Goal: Transaction & Acquisition: Book appointment/travel/reservation

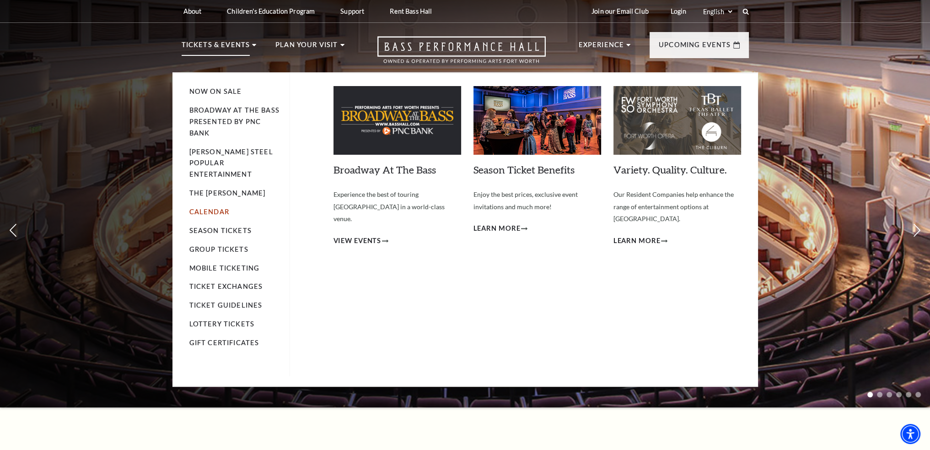
click at [220, 208] on link "Calendar" at bounding box center [209, 212] width 40 height 8
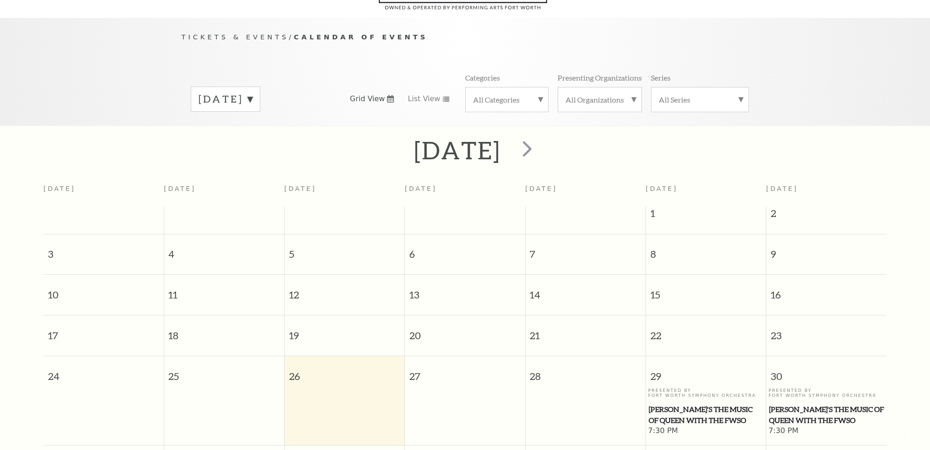
scroll to position [80, 0]
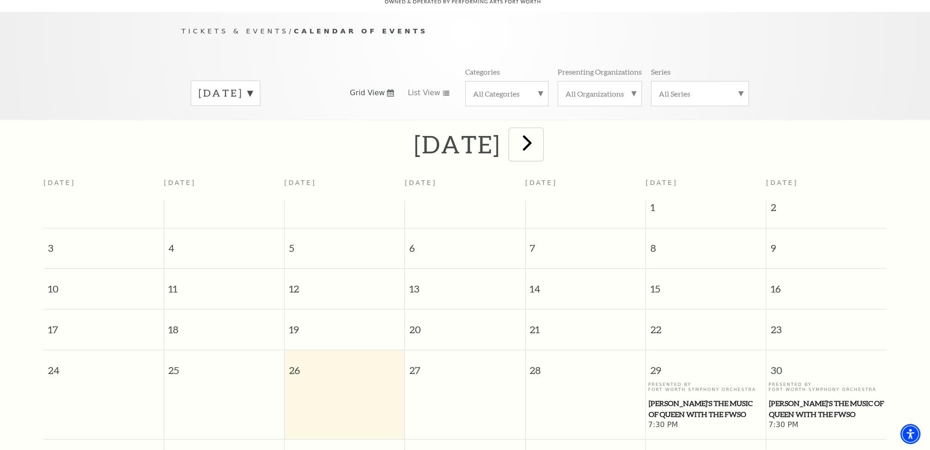
click at [540, 132] on span "next" at bounding box center [527, 142] width 26 height 26
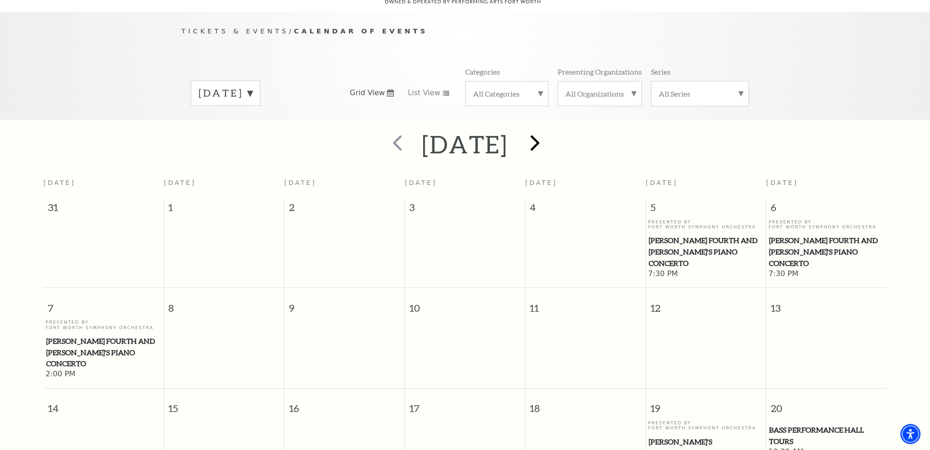
click at [559, 132] on div at bounding box center [533, 144] width 51 height 32
click at [252, 86] on label "[DATE]" at bounding box center [225, 93] width 54 height 14
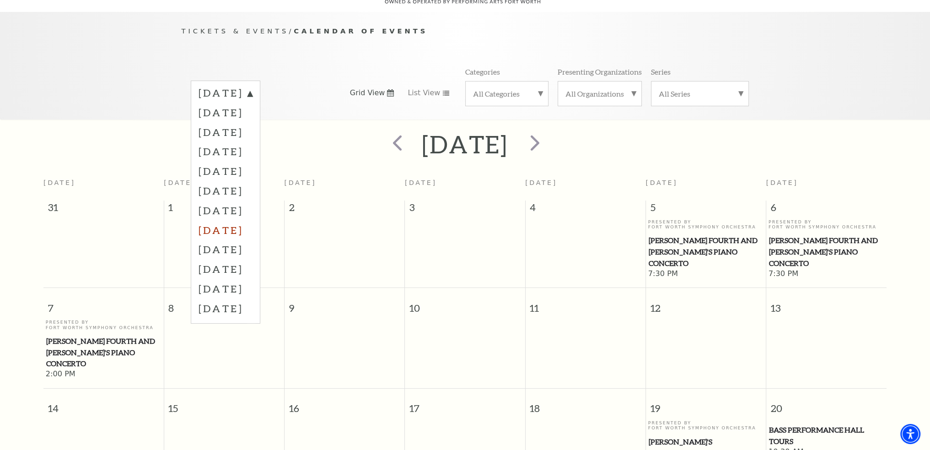
click at [252, 220] on label "[DATE]" at bounding box center [225, 230] width 54 height 20
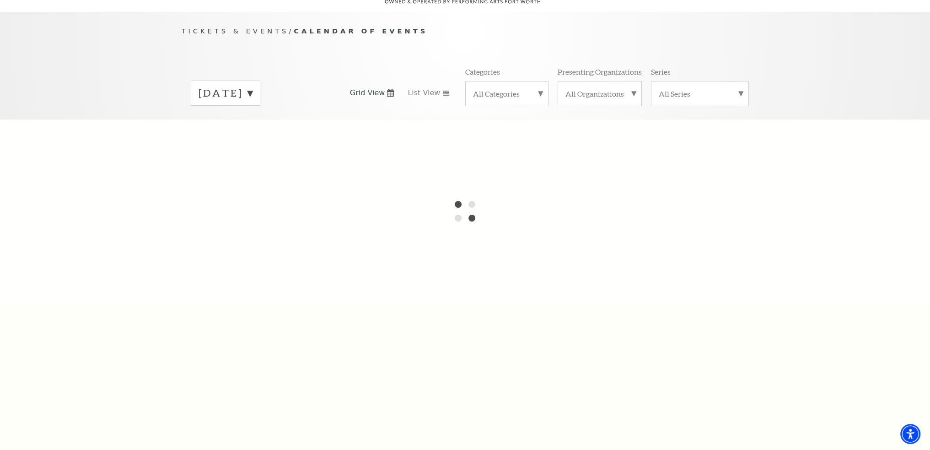
click at [526, 89] on label "All Categories" at bounding box center [507, 94] width 68 height 10
click at [493, 101] on label "Broadway" at bounding box center [507, 108] width 68 height 15
click at [252, 86] on label "[DATE]" at bounding box center [225, 93] width 54 height 14
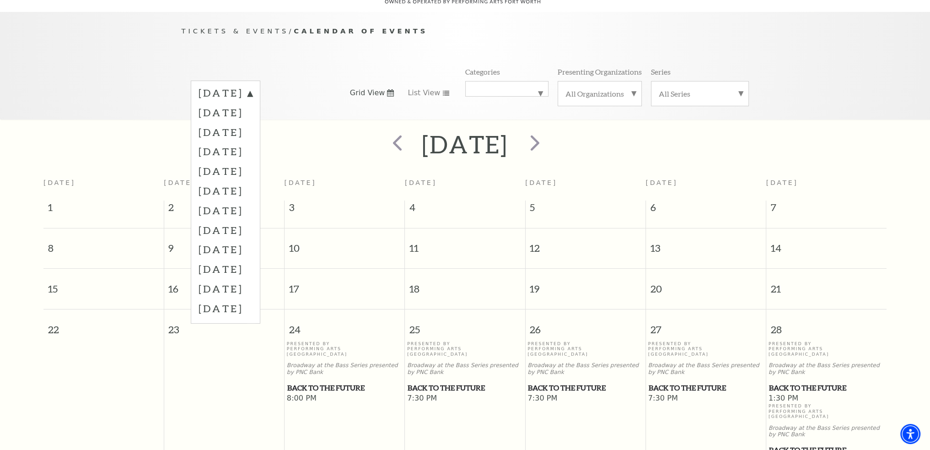
click at [824, 382] on span "Back to the Future" at bounding box center [826, 387] width 115 height 11
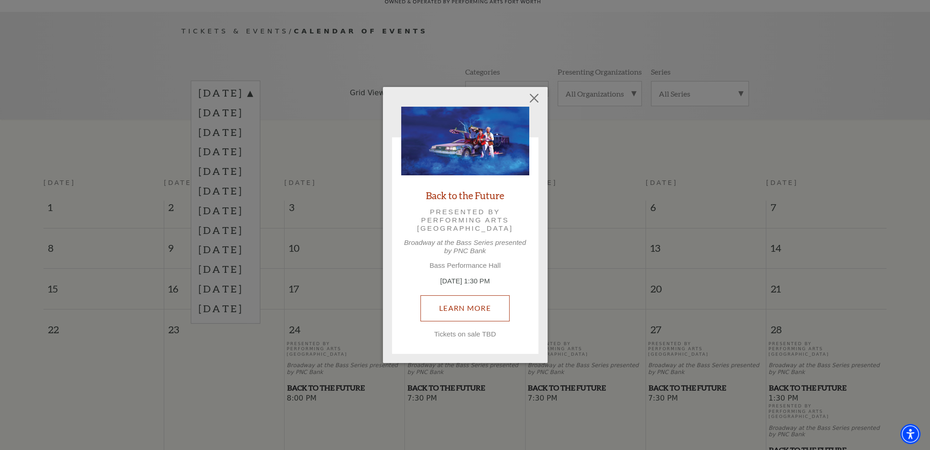
click at [470, 305] on link "Learn More" at bounding box center [464, 308] width 89 height 26
